Goal: Information Seeking & Learning: Learn about a topic

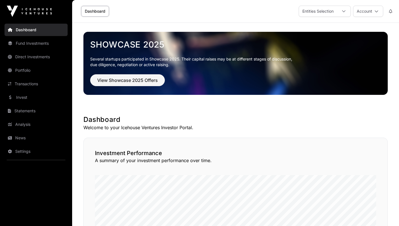
click at [32, 85] on link "Transactions" at bounding box center [36, 84] width 63 height 12
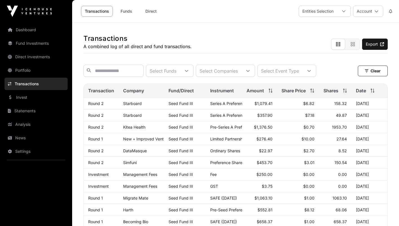
click at [27, 96] on link "Invest" at bounding box center [36, 97] width 63 height 12
click at [126, 72] on input "text" at bounding box center [113, 71] width 60 height 12
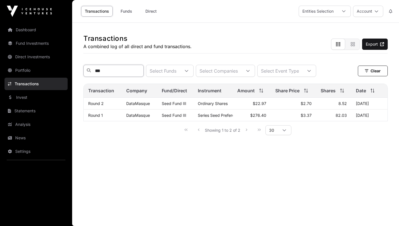
type input "***"
click at [36, 98] on link "Invest" at bounding box center [36, 97] width 63 height 12
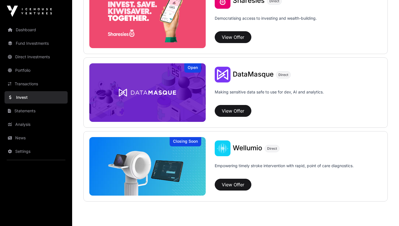
scroll to position [777, 0]
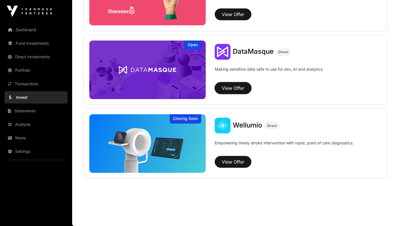
click at [232, 85] on button "View Offer" at bounding box center [233, 88] width 37 height 12
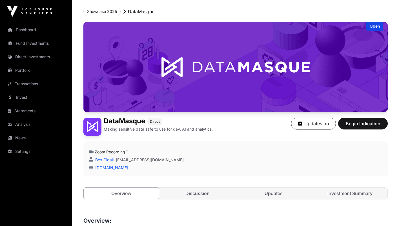
scroll to position [89, 0]
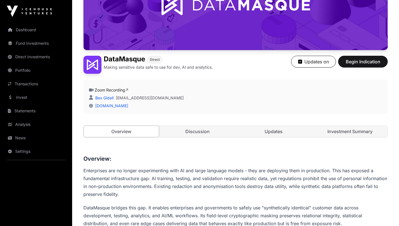
click at [335, 131] on link "Investment Summary" at bounding box center [350, 131] width 75 height 11
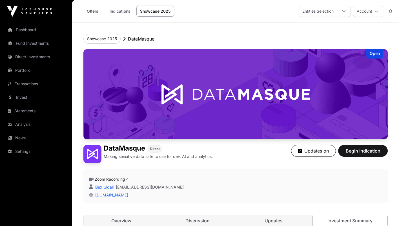
click at [23, 74] on link "Portfolio" at bounding box center [36, 70] width 63 height 12
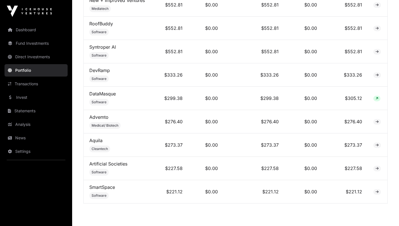
scroll to position [794, 0]
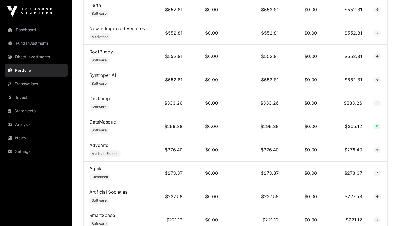
click at [107, 119] on link "DataMasque" at bounding box center [102, 122] width 27 height 6
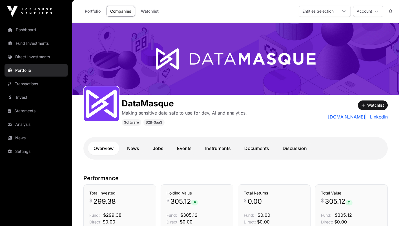
click at [261, 148] on link "Documents" at bounding box center [257, 149] width 36 height 14
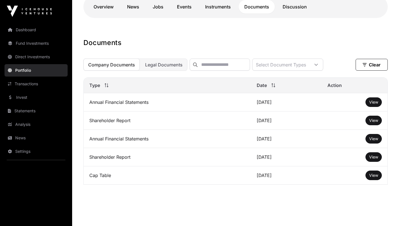
scroll to position [148, 0]
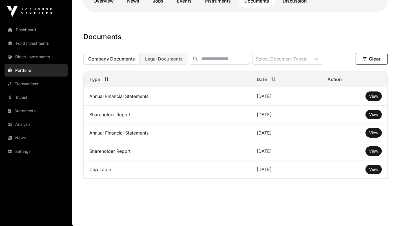
click at [168, 60] on span "Legal Documents" at bounding box center [164, 59] width 38 height 6
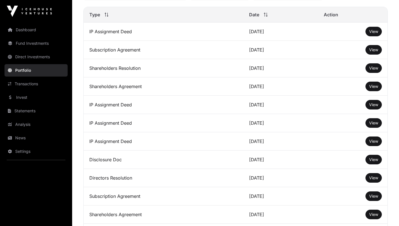
scroll to position [219, 0]
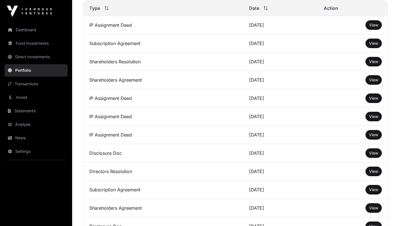
click at [371, 45] on span "View" at bounding box center [373, 43] width 9 height 5
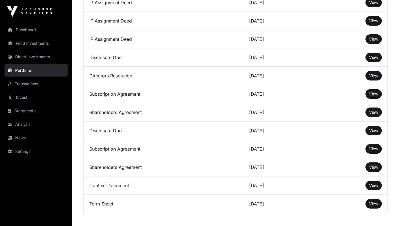
scroll to position [350, 0]
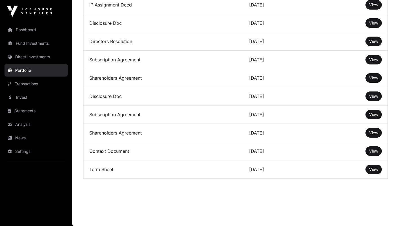
click at [372, 169] on span "View" at bounding box center [373, 169] width 9 height 5
